Goal: Find specific page/section: Find specific page/section

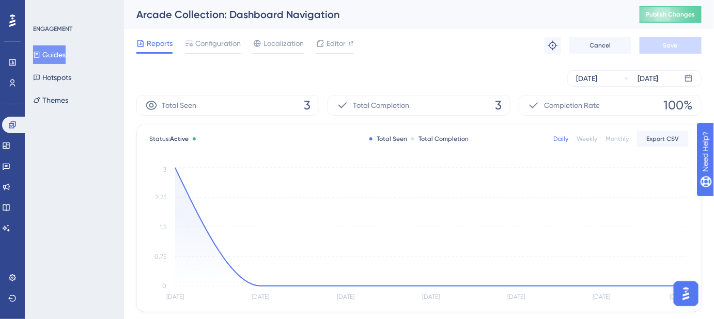
click at [50, 53] on button "Guides" at bounding box center [49, 54] width 33 height 19
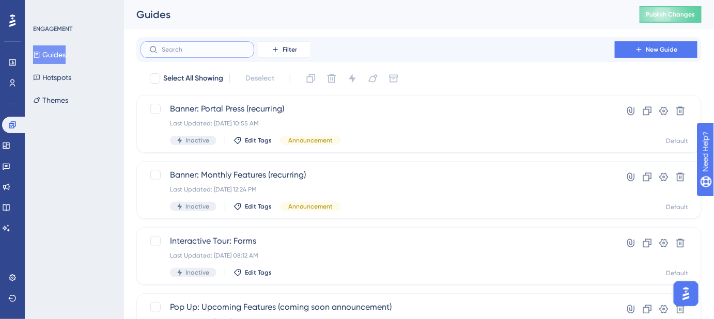
click at [197, 49] on input "text" at bounding box center [204, 49] width 84 height 7
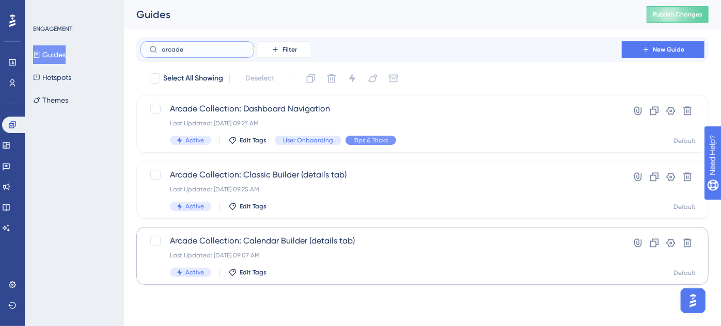
type input "arcade"
click at [300, 246] on span "Arcade Collection: Calendar Builder (details tab)" at bounding box center [381, 241] width 422 height 12
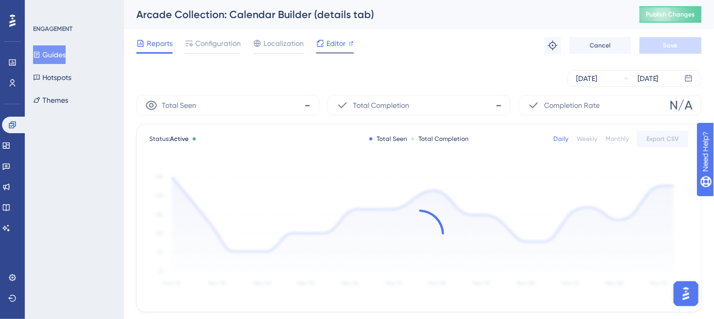
click at [332, 46] on span "Editor" at bounding box center [335, 43] width 19 height 12
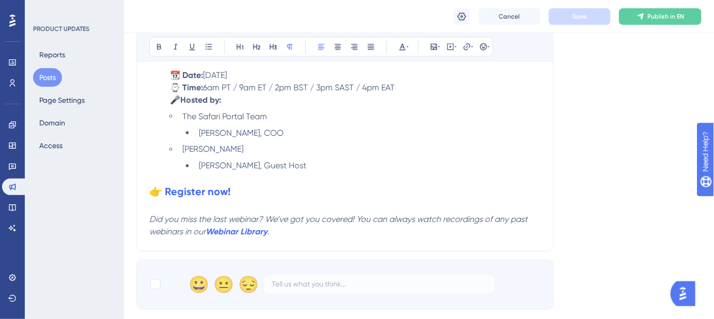
scroll to position [516, 0]
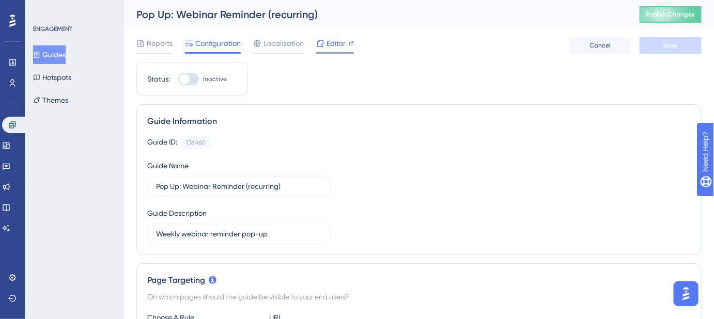
click at [332, 46] on span "Editor" at bounding box center [335, 43] width 19 height 12
